Goal: Information Seeking & Learning: Learn about a topic

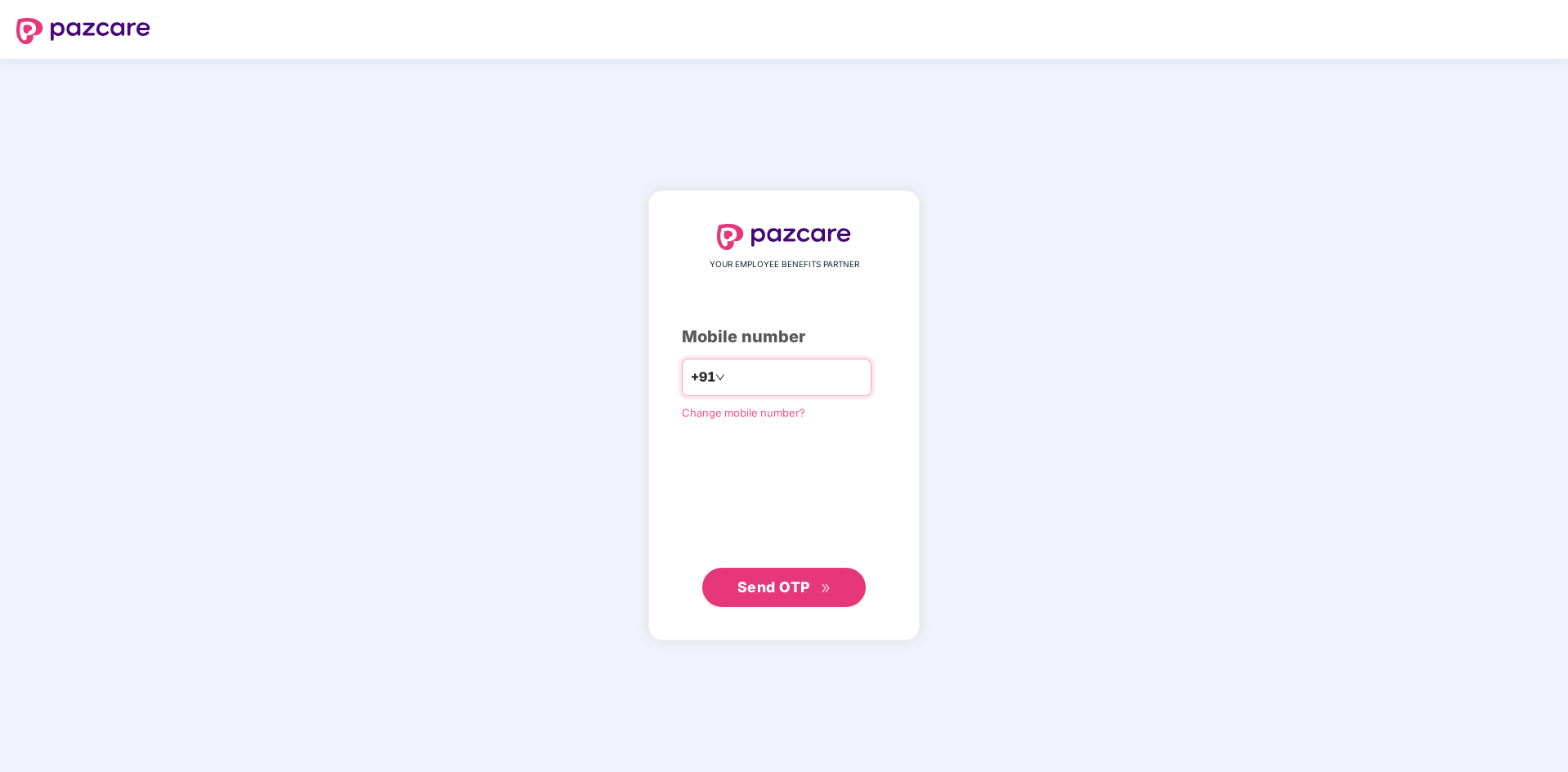
click at [780, 376] on input "number" at bounding box center [795, 377] width 134 height 26
type input "**********"
click at [818, 582] on span "Send OTP" at bounding box center [784, 588] width 94 height 23
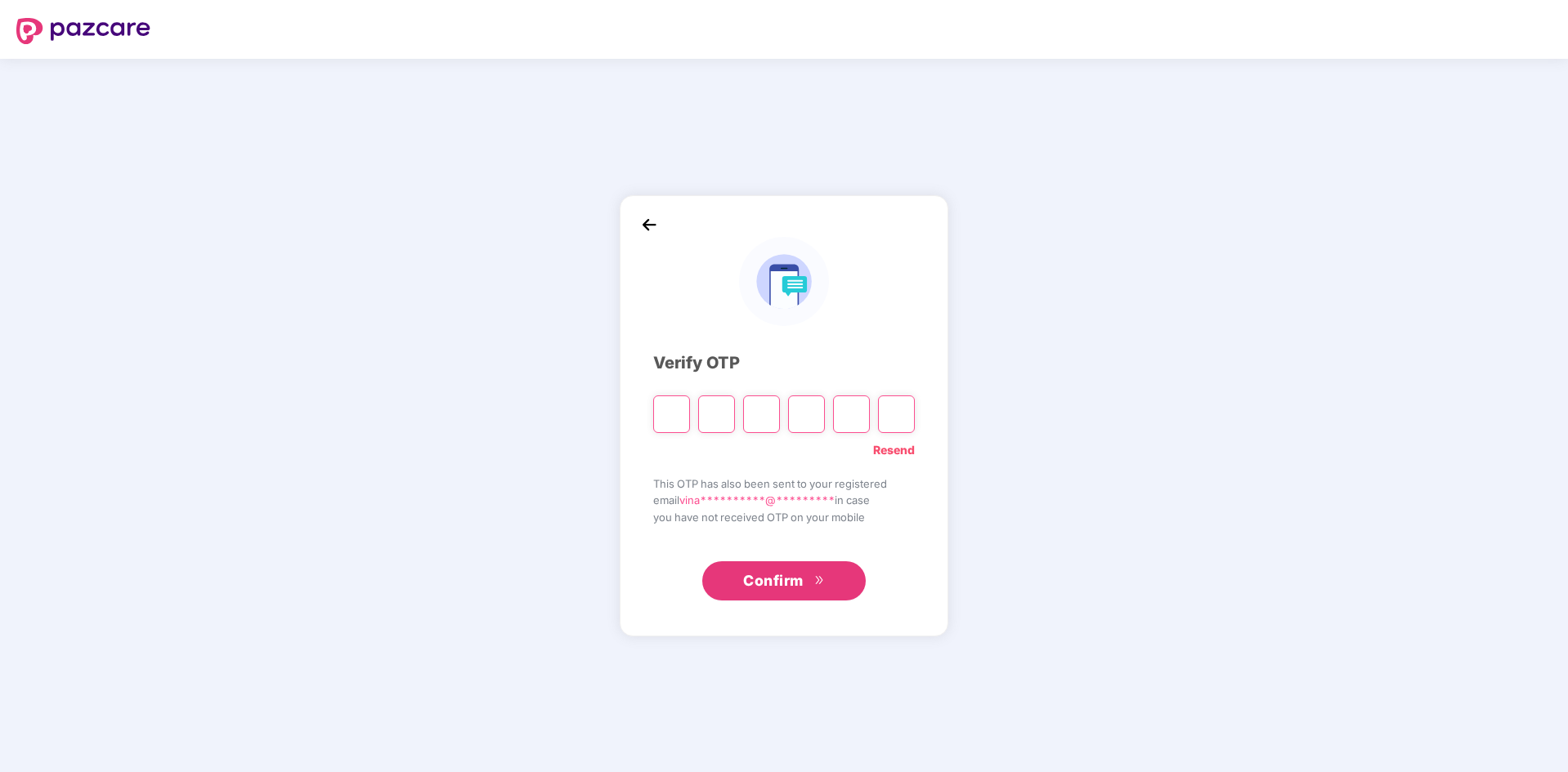
type input "*"
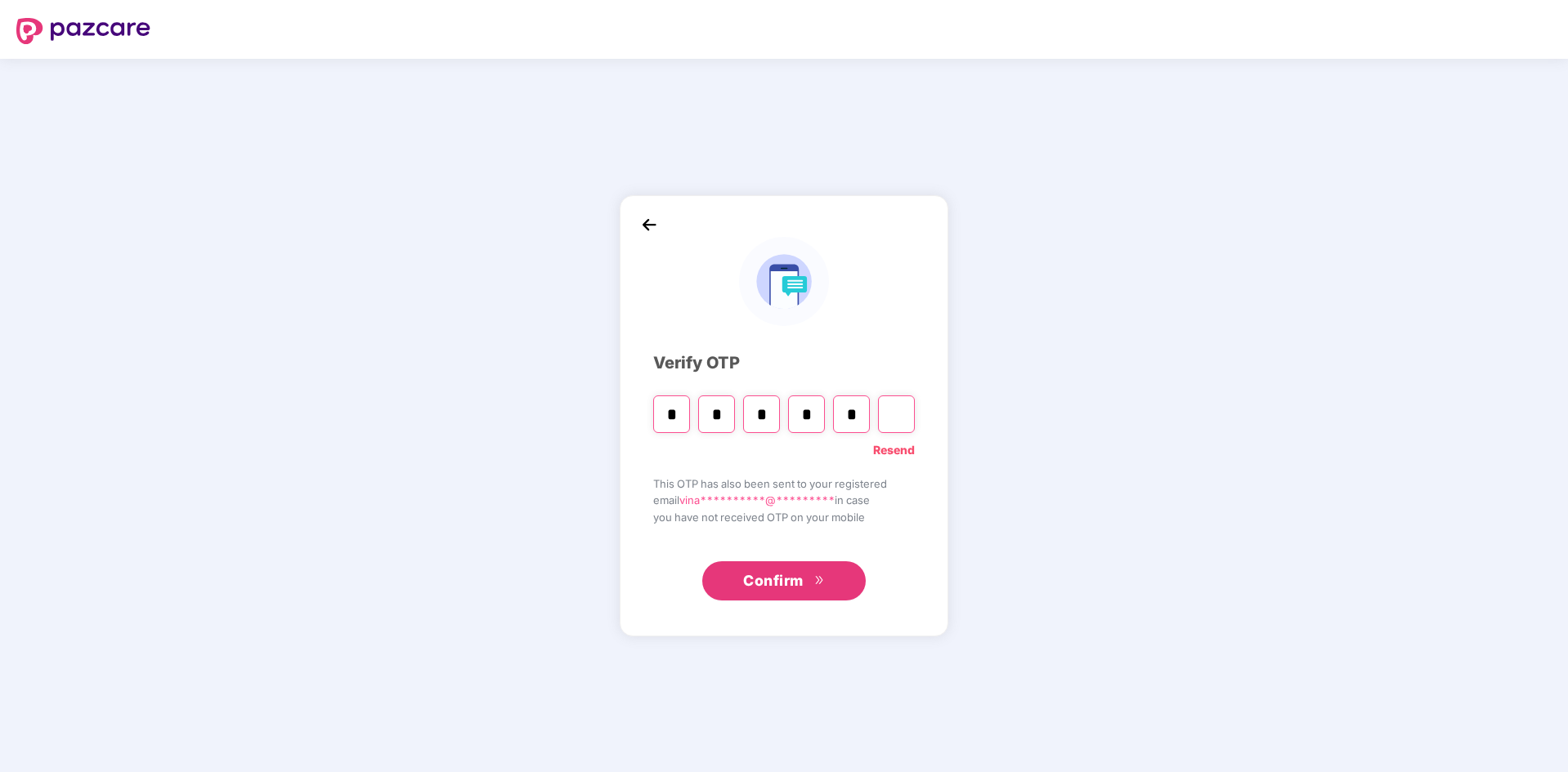
type input "*"
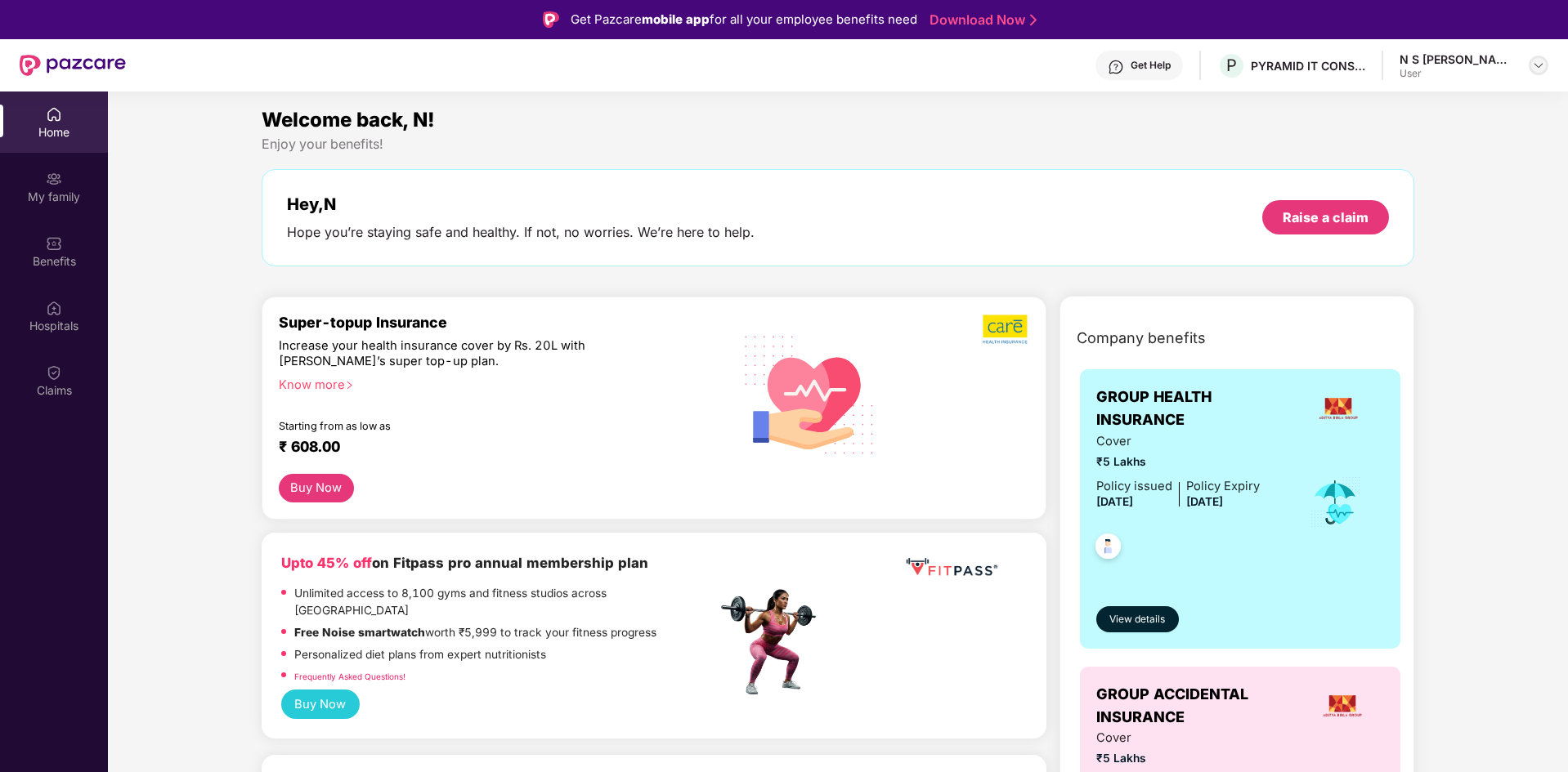
click at [1542, 69] on img at bounding box center [1538, 65] width 13 height 13
click at [694, 131] on div "Welcome back, N!" at bounding box center [838, 121] width 1154 height 31
click at [55, 190] on div "My family" at bounding box center [54, 196] width 108 height 17
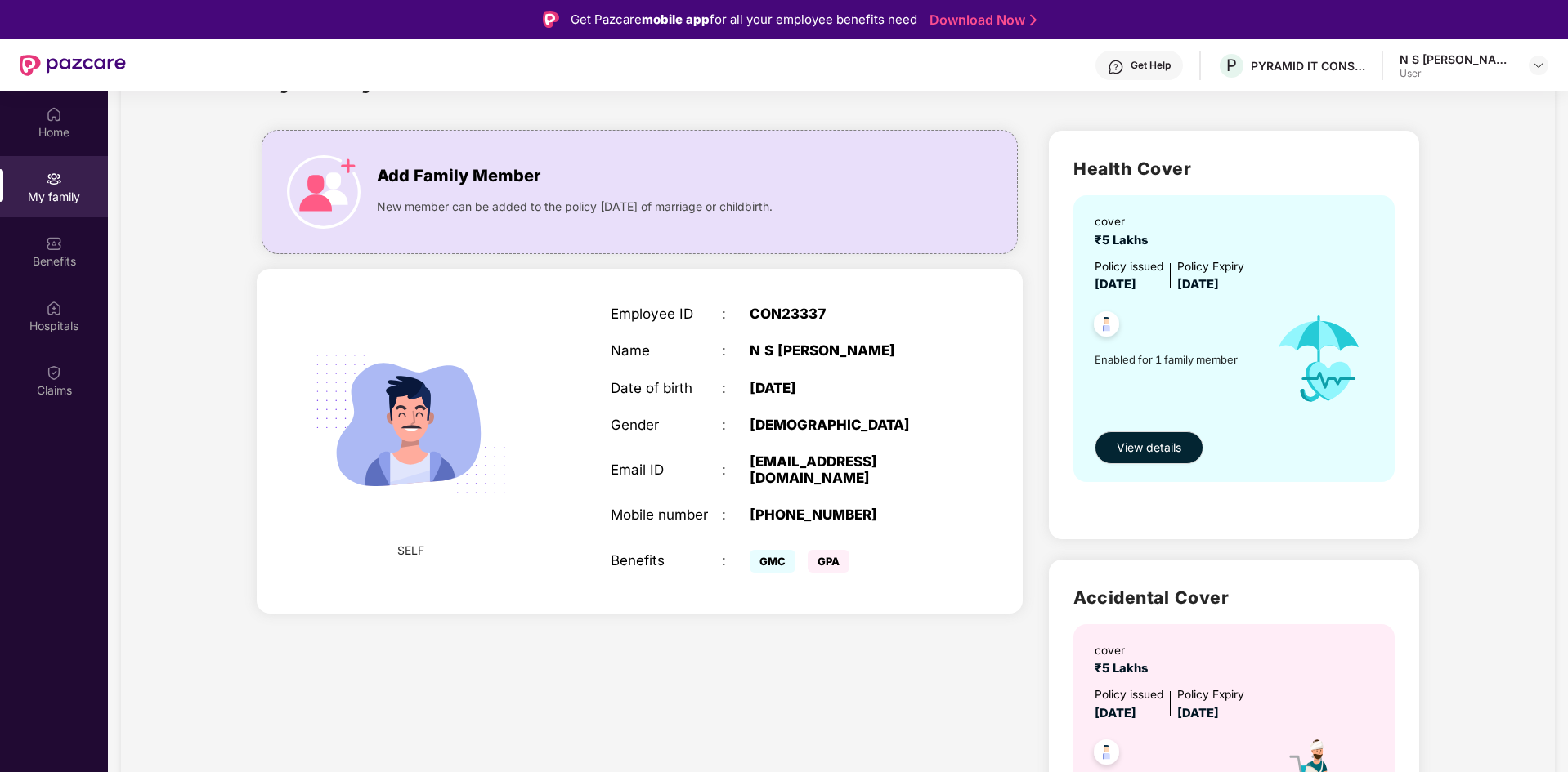
scroll to position [1, 0]
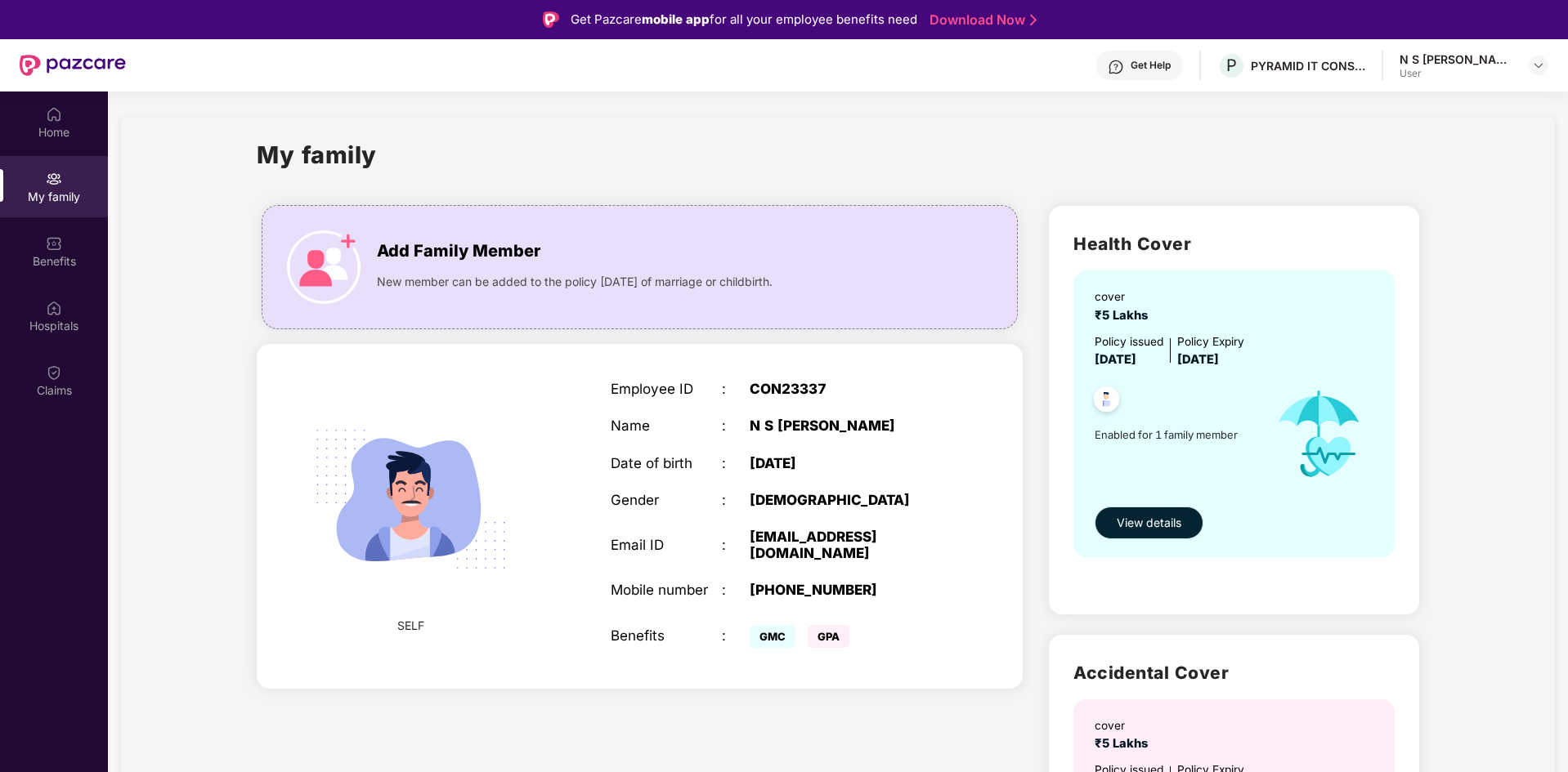
click at [1167, 522] on span "View details" at bounding box center [1149, 523] width 65 height 18
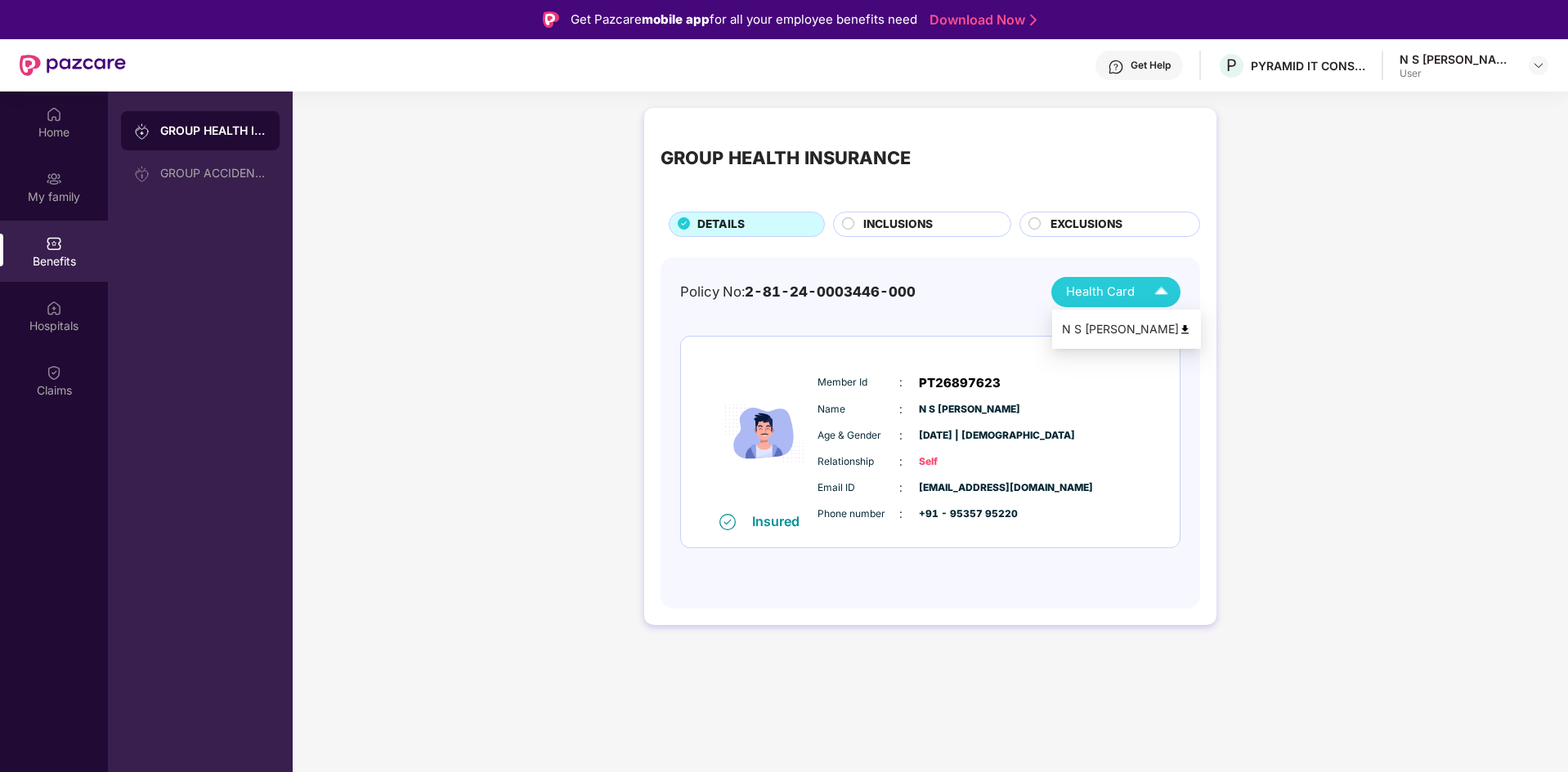
click at [1150, 281] on img at bounding box center [1161, 292] width 29 height 29
click at [1179, 331] on img at bounding box center [1185, 330] width 12 height 12
click at [188, 167] on div "GROUP ACCIDENTAL INSURANCE" at bounding box center [213, 173] width 107 height 13
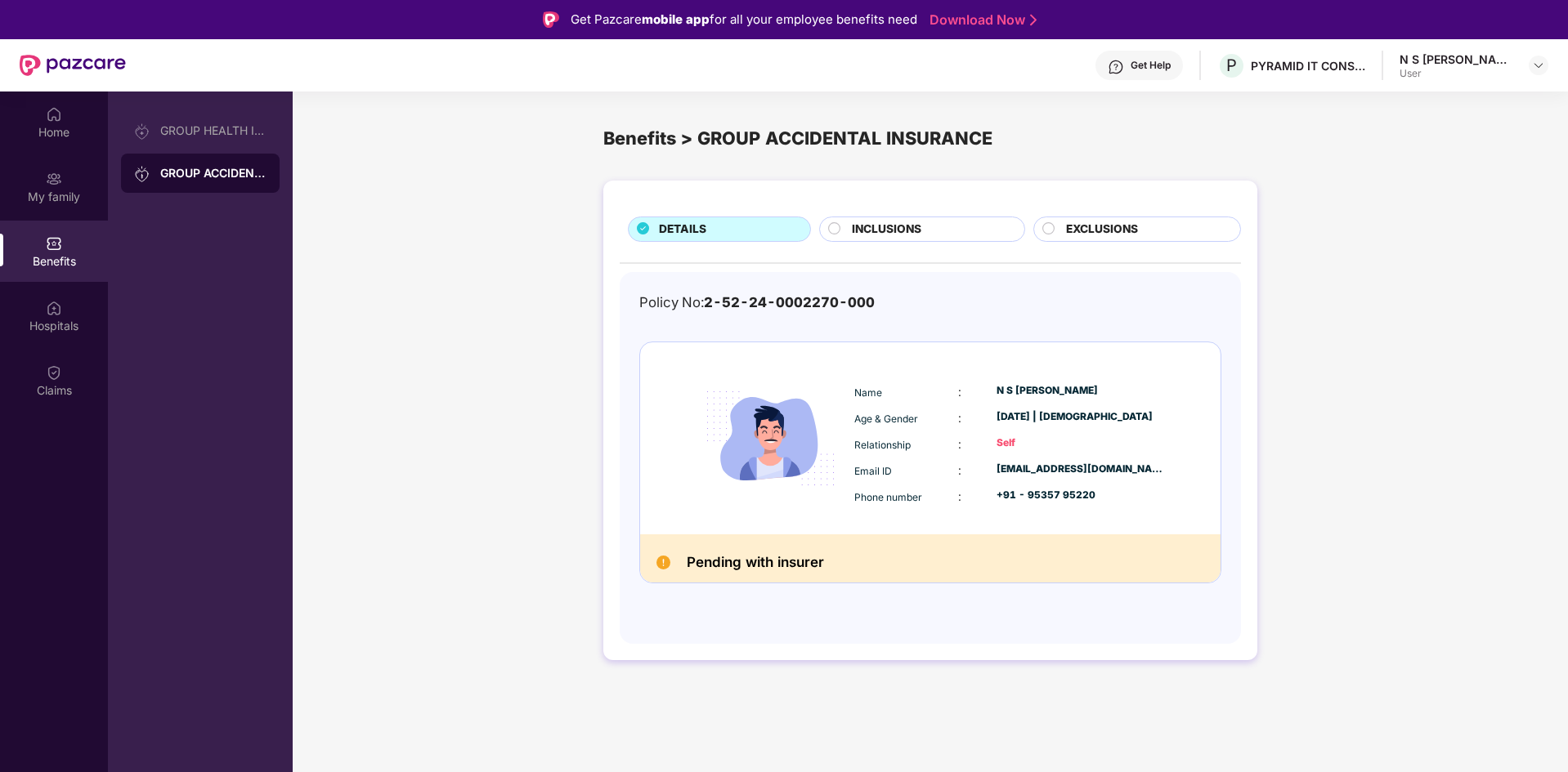
drag, startPoint x: 1109, startPoint y: 413, endPoint x: 1040, endPoint y: 300, distance: 132.4
click at [1040, 300] on div "Policy No: 2-52-24-0002270-000" at bounding box center [930, 302] width 582 height 21
